Goal: Transaction & Acquisition: Purchase product/service

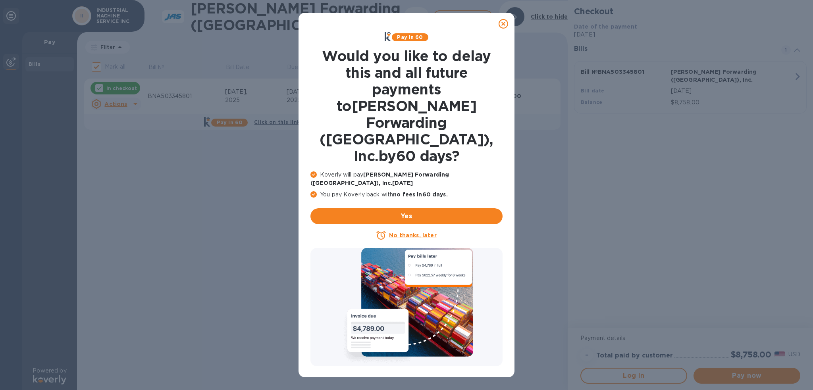
click at [505, 25] on icon at bounding box center [504, 24] width 10 height 10
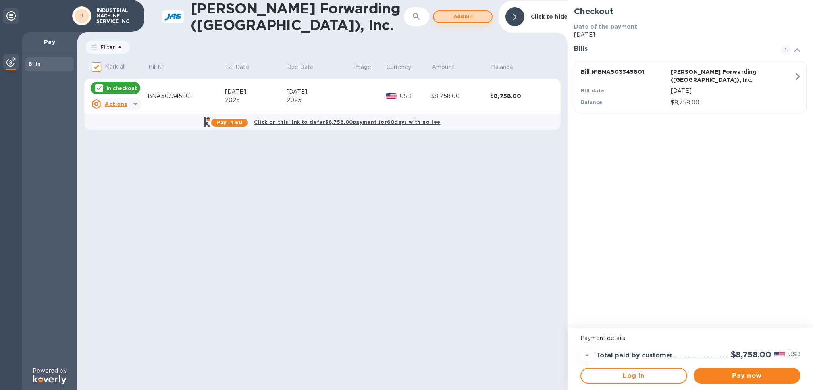
click at [468, 16] on span "Add bill" at bounding box center [462, 17] width 45 height 10
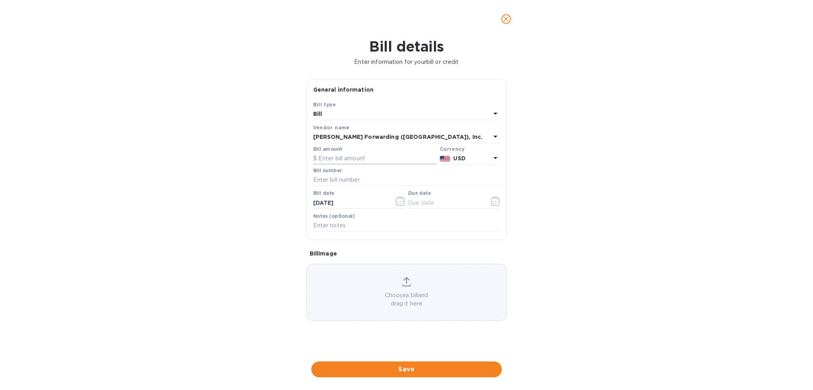
click at [376, 158] on input "text" at bounding box center [374, 159] width 123 height 12
type input "495.00"
click at [384, 183] on input "text" at bounding box center [406, 180] width 187 height 12
type input "BNA503345930"
click at [492, 203] on icon "button" at bounding box center [495, 202] width 9 height 10
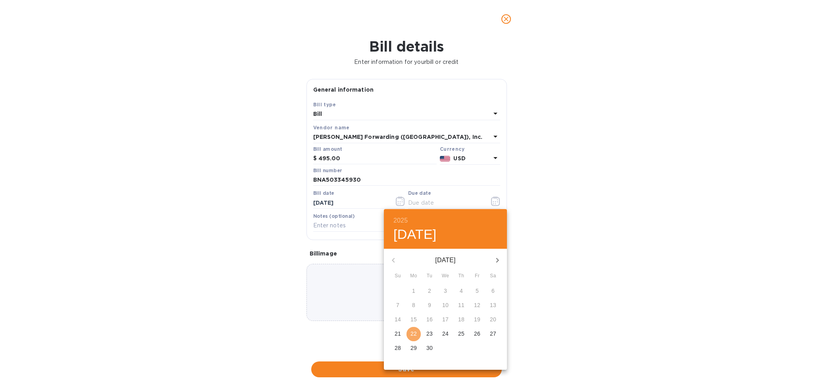
click at [413, 333] on p "22" at bounding box center [413, 334] width 6 height 8
type input "[DATE]"
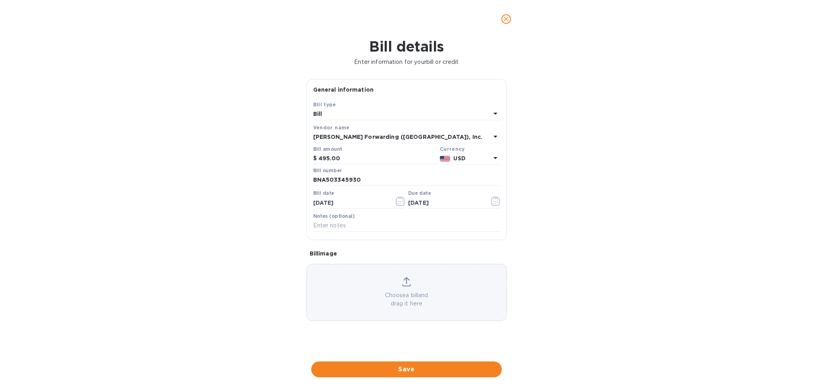
click at [437, 367] on span "Save" at bounding box center [407, 370] width 178 height 10
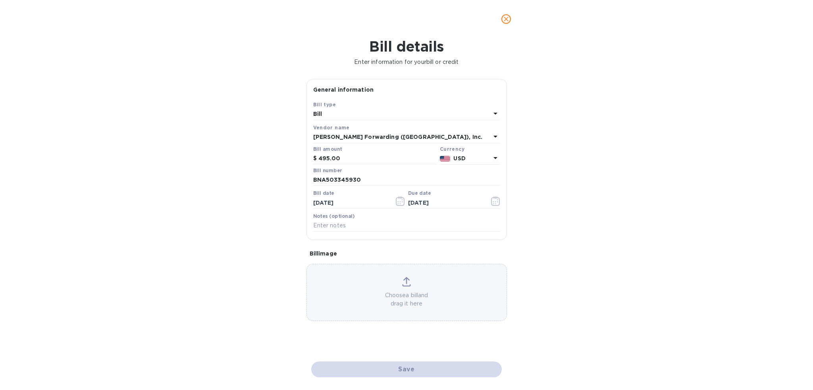
checkbox input "false"
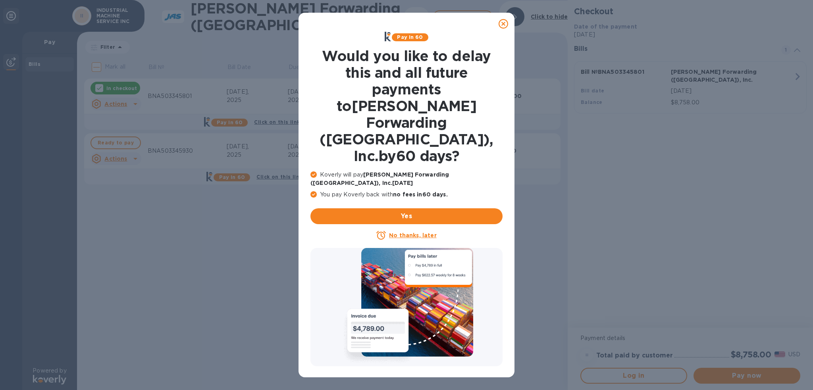
click at [502, 23] on icon at bounding box center [504, 24] width 10 height 10
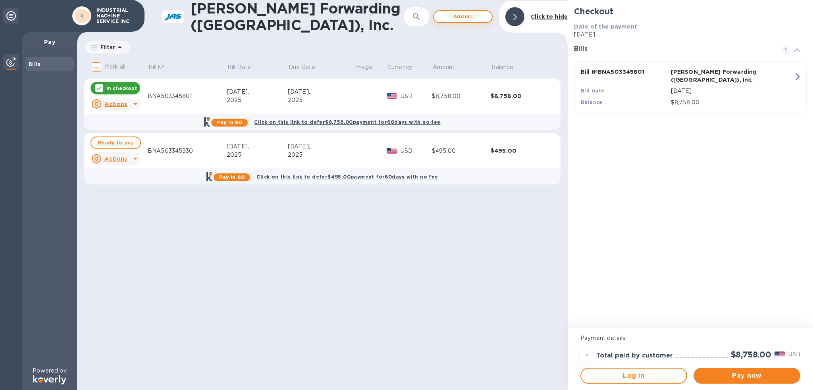
click at [475, 19] on span "Add bill" at bounding box center [462, 17] width 45 height 10
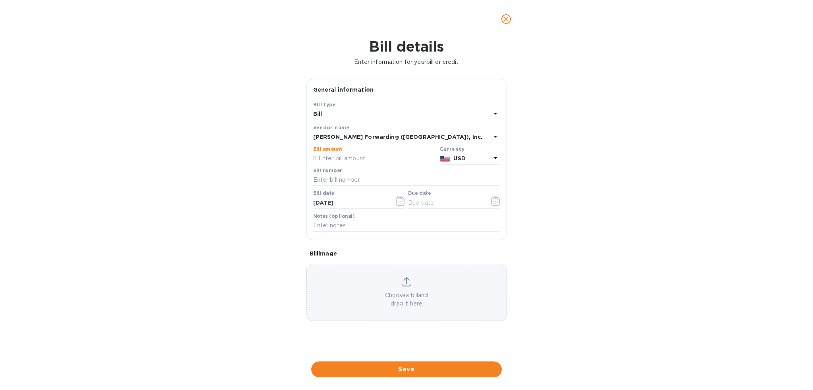
click at [340, 161] on input "text" at bounding box center [374, 159] width 123 height 12
type input "270.00"
type input "BNA503351378"
click at [495, 203] on icon "button" at bounding box center [495, 202] width 9 height 10
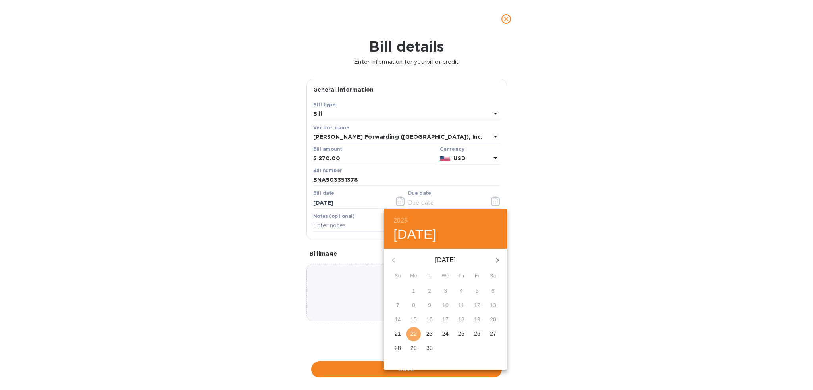
click at [416, 333] on p "22" at bounding box center [413, 334] width 6 height 8
type input "[DATE]"
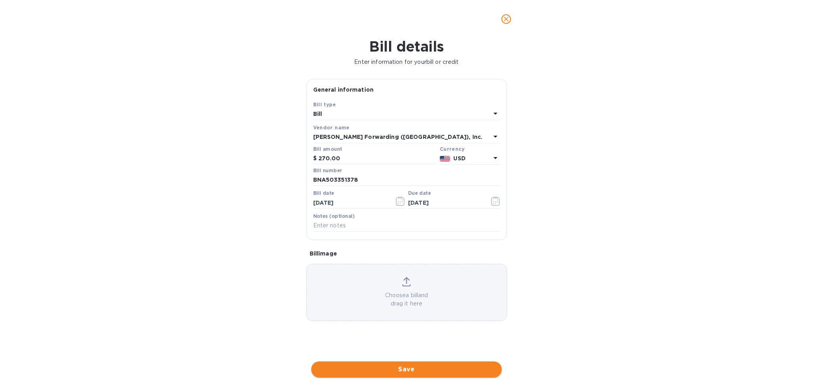
click at [404, 365] on span "Save" at bounding box center [407, 370] width 178 height 10
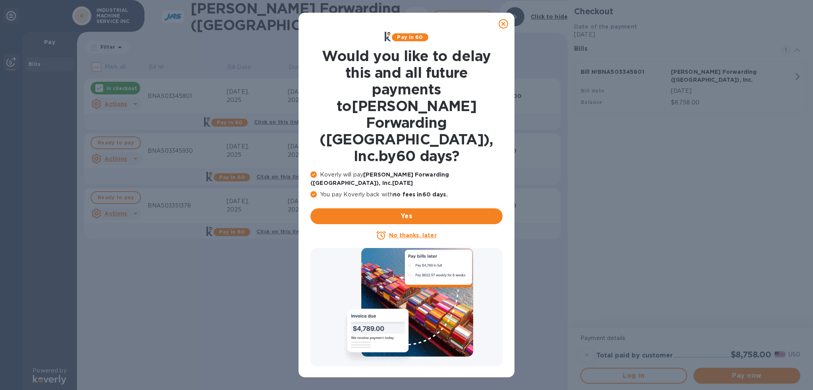
click at [507, 27] on icon at bounding box center [504, 24] width 10 height 10
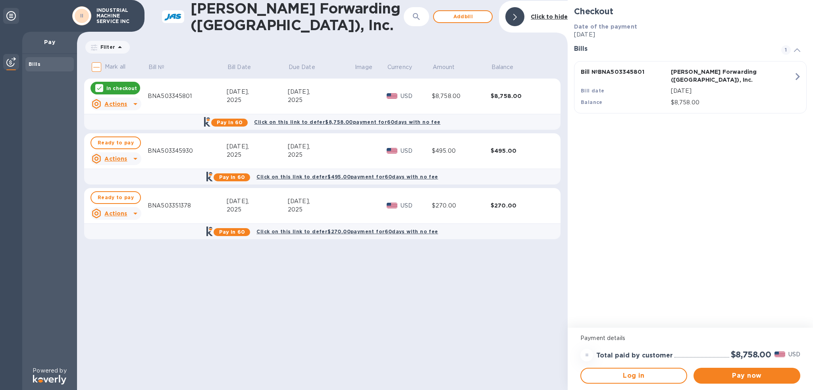
click at [94, 66] on input "Mark all" at bounding box center [96, 67] width 17 height 17
checkbox input "true"
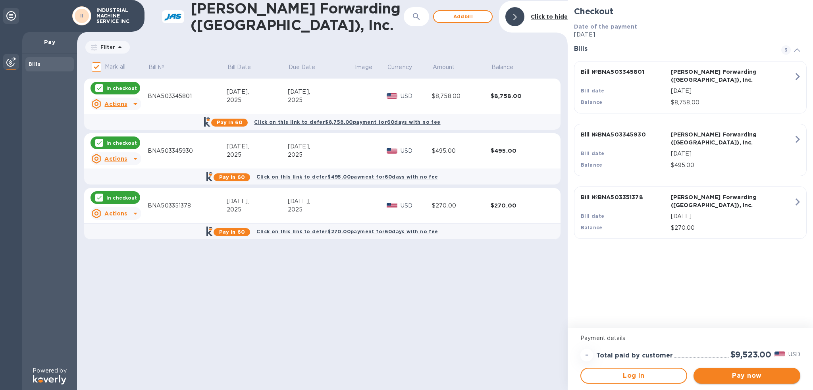
click at [719, 378] on span "Pay now" at bounding box center [747, 376] width 94 height 10
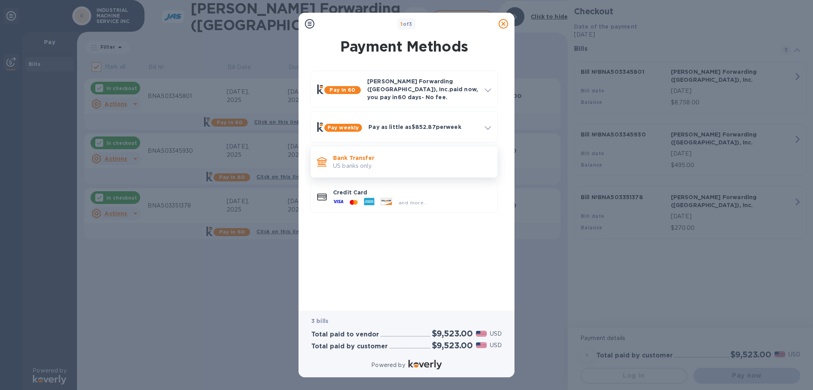
click at [392, 150] on div "Bank Transfer US banks only." at bounding box center [404, 162] width 180 height 25
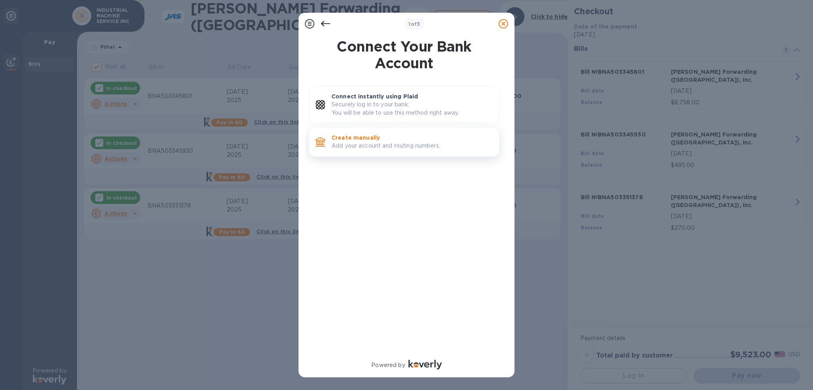
click at [380, 146] on p "Add your account and routing numbers." at bounding box center [411, 146] width 161 height 8
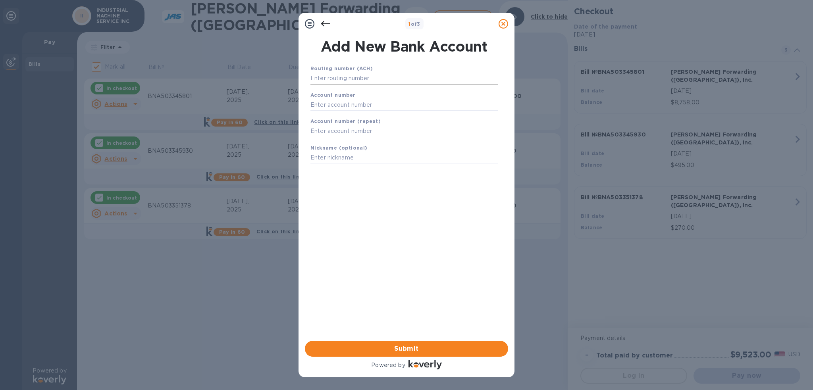
click at [360, 77] on input "text" at bounding box center [403, 79] width 187 height 12
type input "084307033"
type input "88003249"
type input "8803249"
type input "IMS"
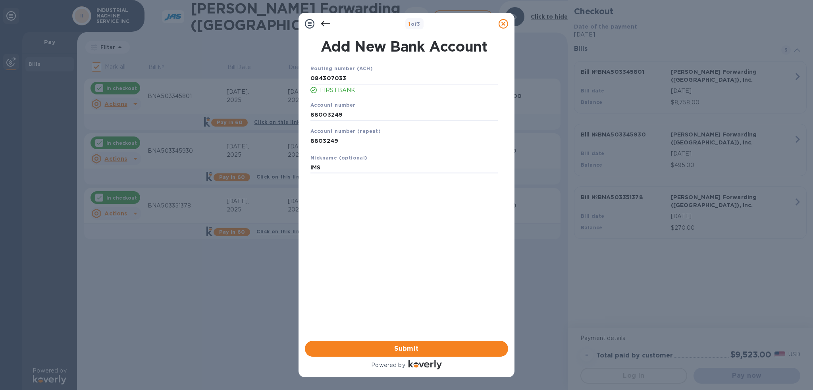
drag, startPoint x: 357, startPoint y: 138, endPoint x: 145, endPoint y: 89, distance: 218.1
click at [170, 106] on div "1 of 3 Add New Bank Account Routing number (ACH) [US_BANK_ROUTING_MICR] FIRSTBA…" at bounding box center [406, 195] width 813 height 390
type input "88003249"
click at [434, 349] on span "Submit" at bounding box center [406, 349] width 191 height 10
